Goal: Task Accomplishment & Management: Complete application form

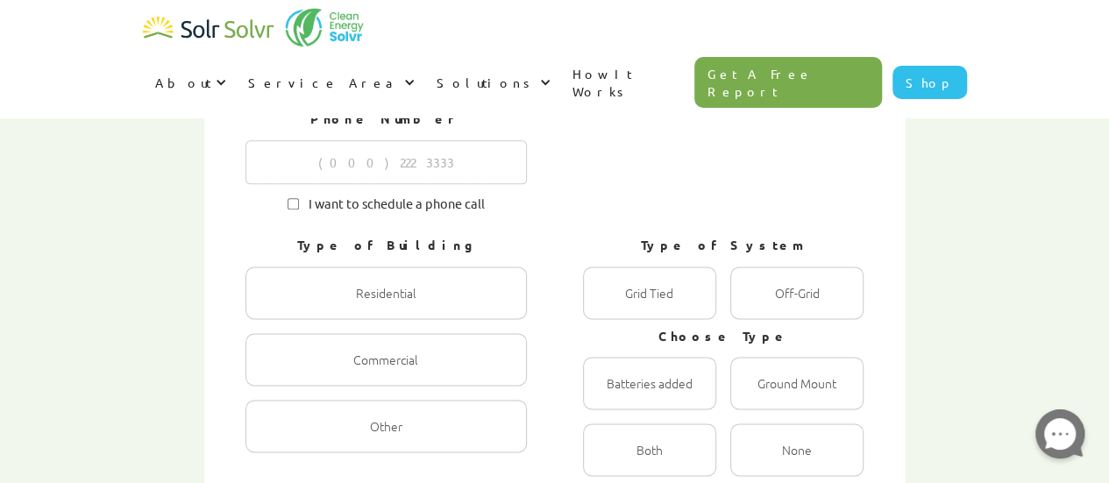
scroll to position [423, 0]
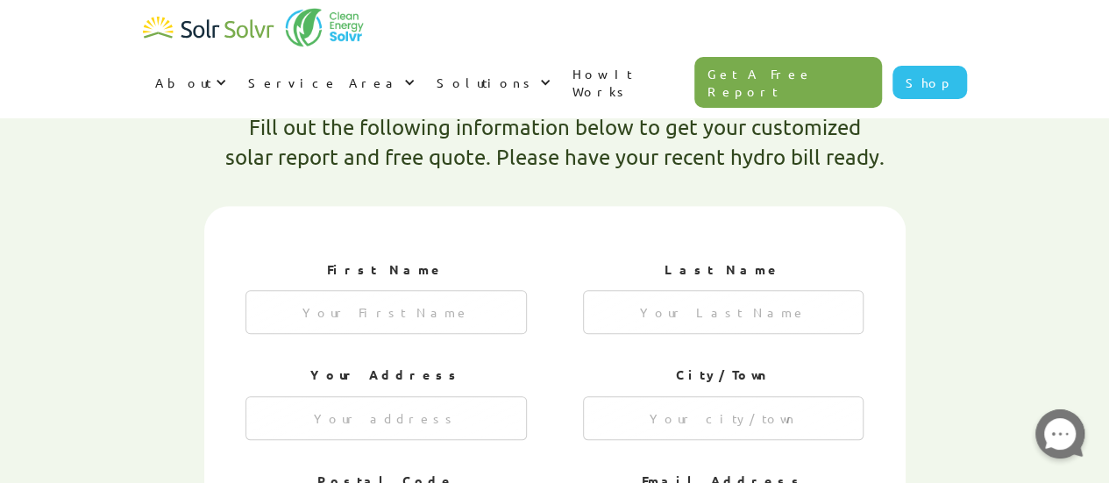
click at [230, 19] on img "home" at bounding box center [208, 28] width 131 height 35
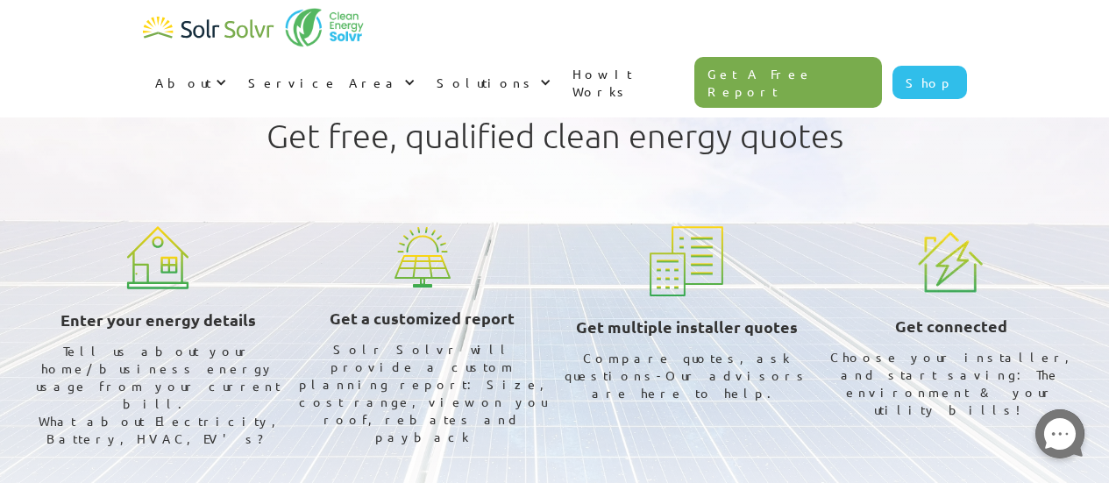
scroll to position [522, 0]
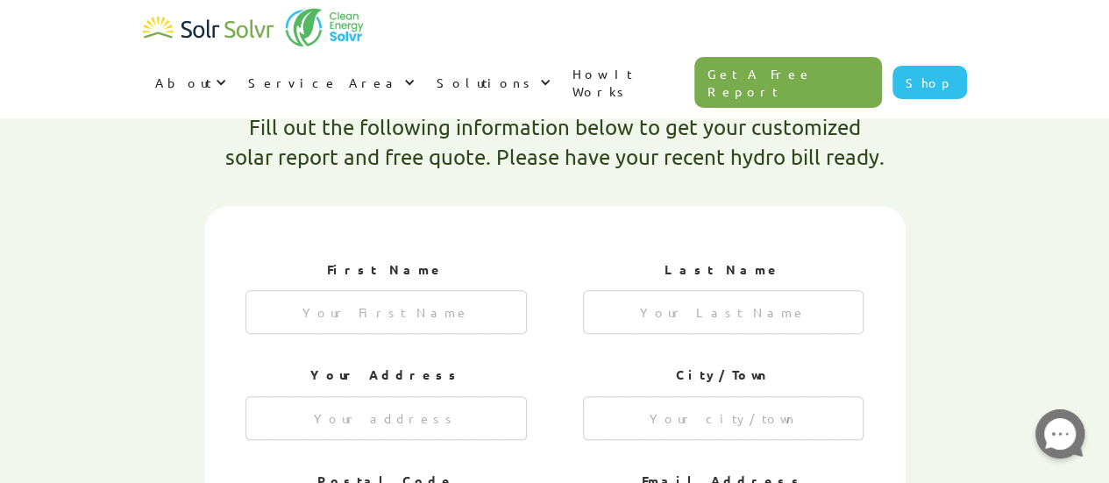
click at [219, 27] on img "home" at bounding box center [208, 28] width 131 height 35
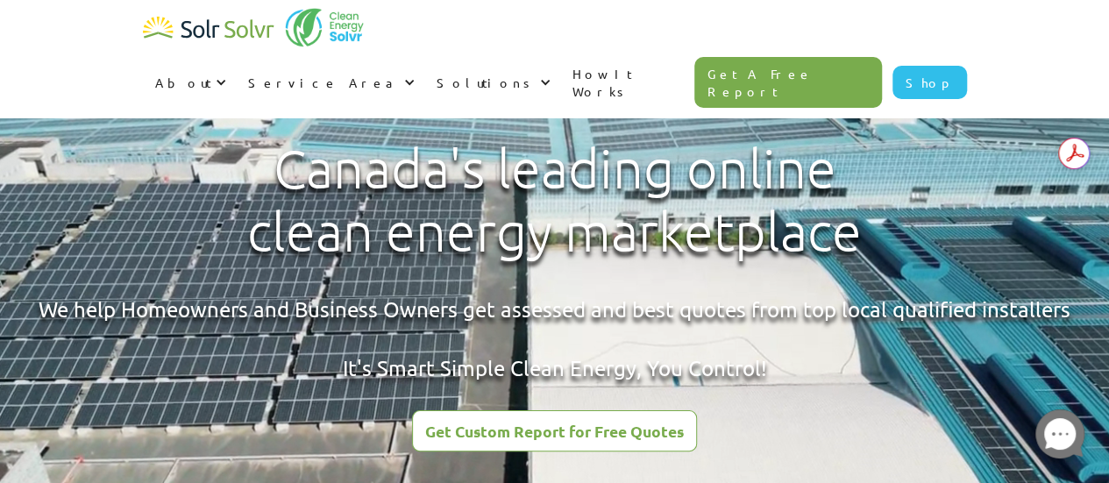
click at [351, 113] on video at bounding box center [554, 299] width 1109 height 599
